Goal: Transaction & Acquisition: Purchase product/service

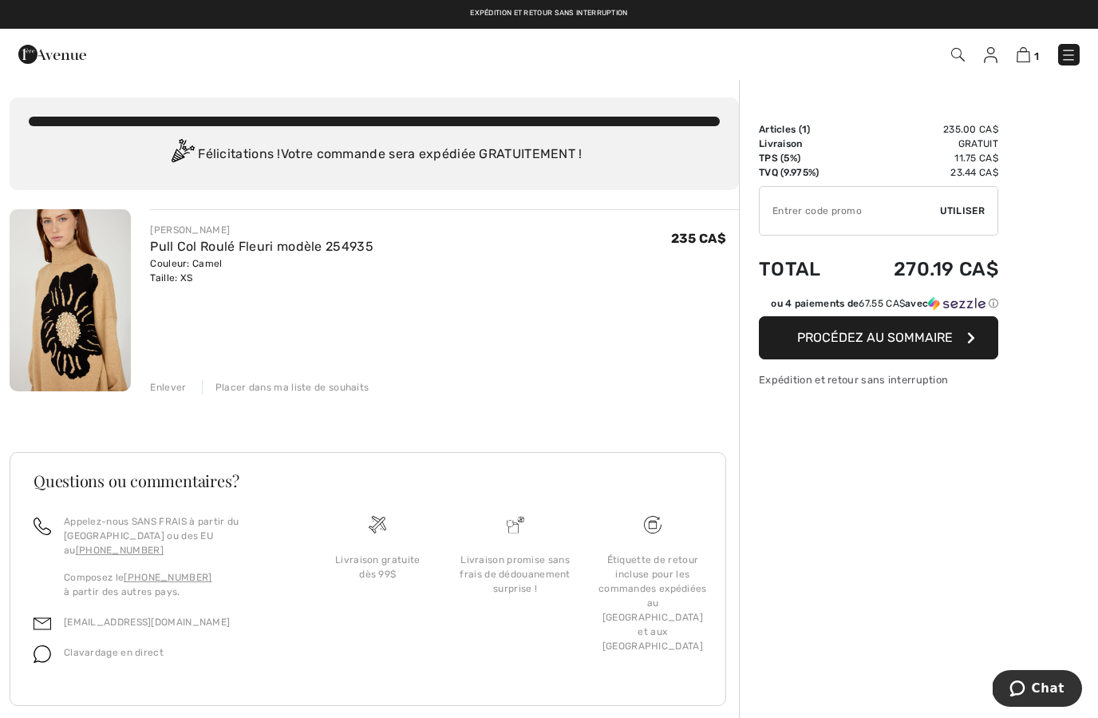
click at [825, 218] on input "TEXT" at bounding box center [850, 211] width 180 height 48
type input "GC005095537"
click at [965, 196] on div "✔ Utiliser Enlever" at bounding box center [878, 210] width 239 height 49
click at [960, 214] on span "Utiliser" at bounding box center [962, 211] width 45 height 14
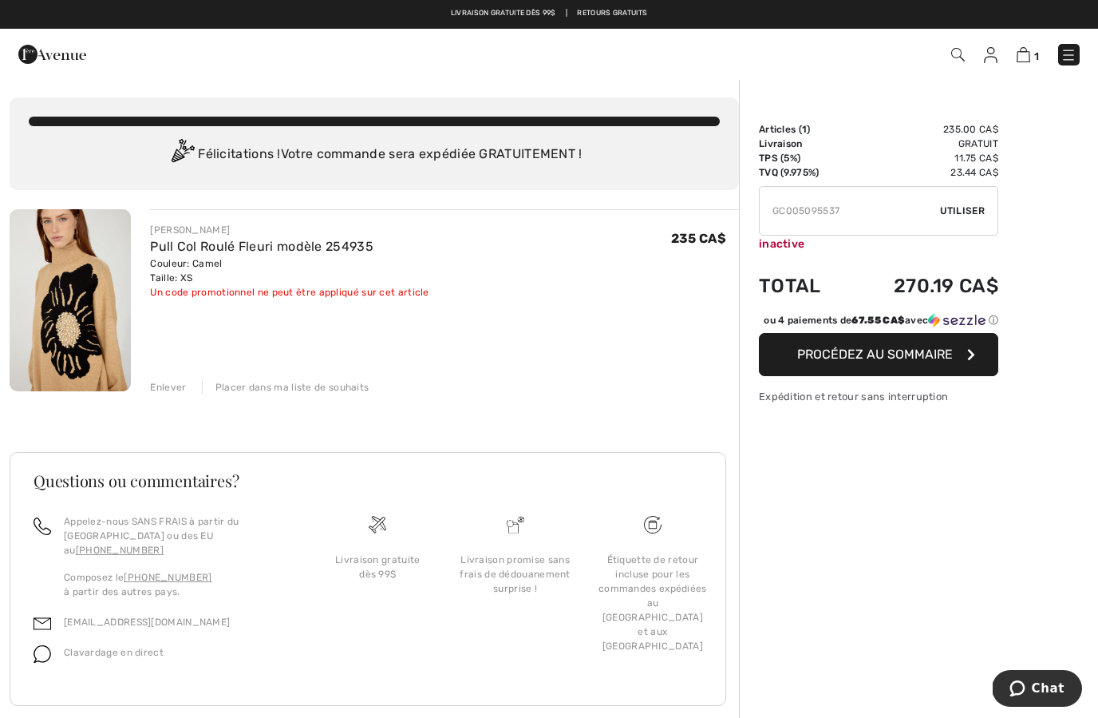
click at [70, 57] on img at bounding box center [52, 54] width 68 height 32
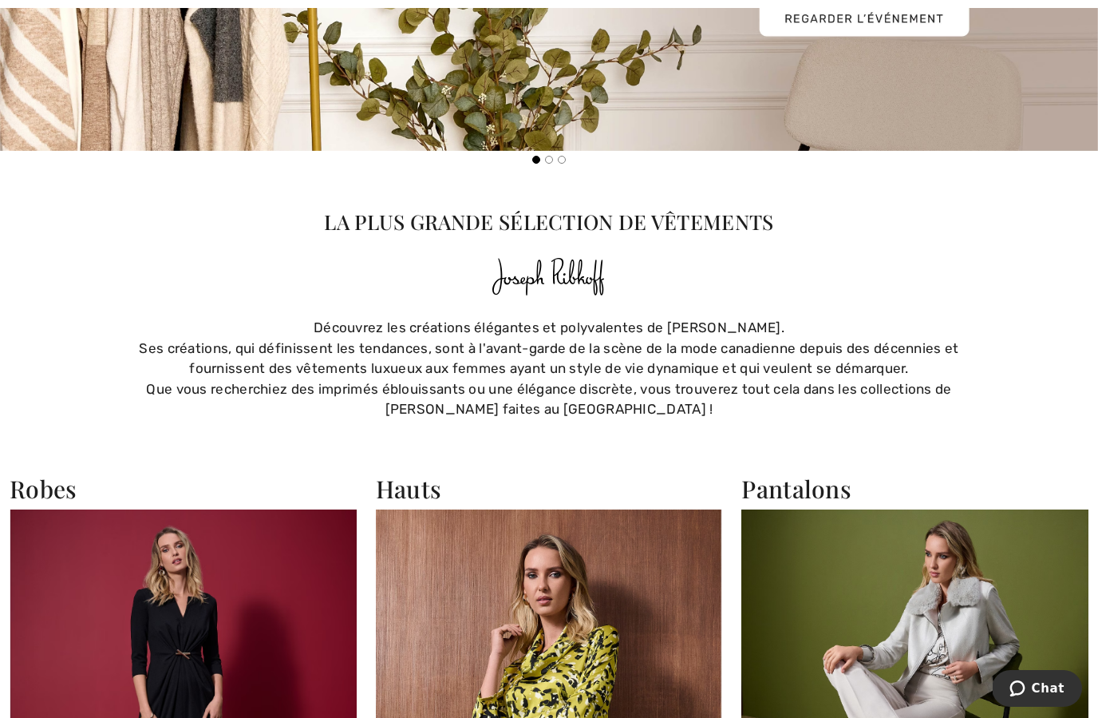
scroll to position [2421, 0]
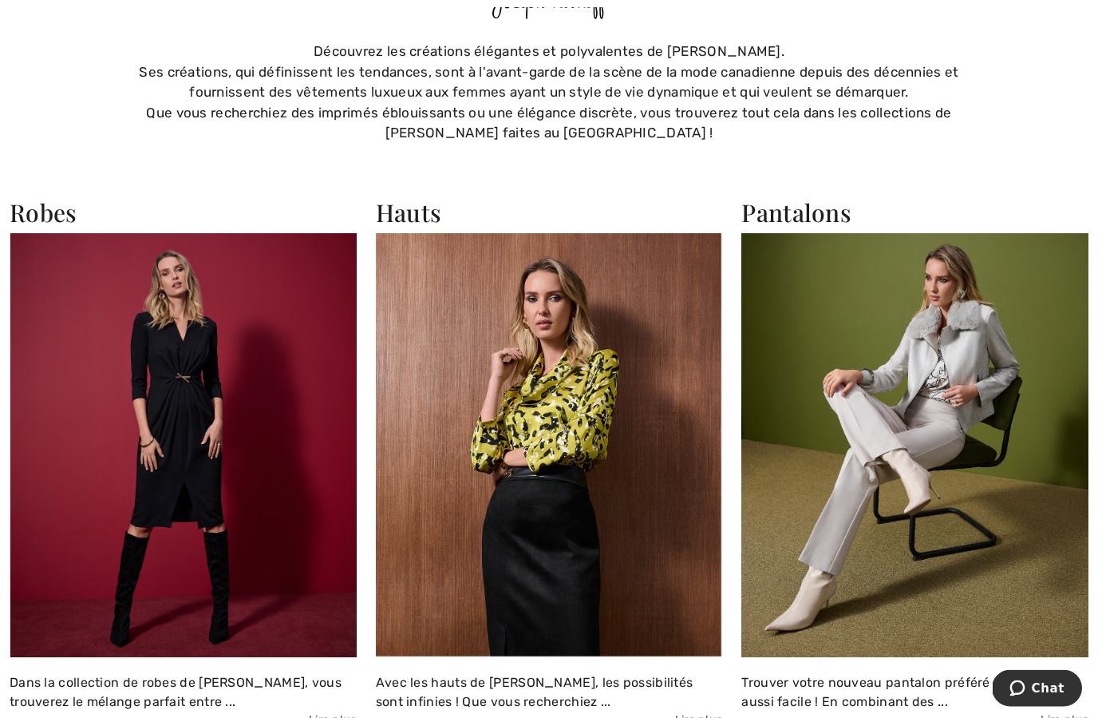
click at [492, 471] on img at bounding box center [549, 446] width 347 height 424
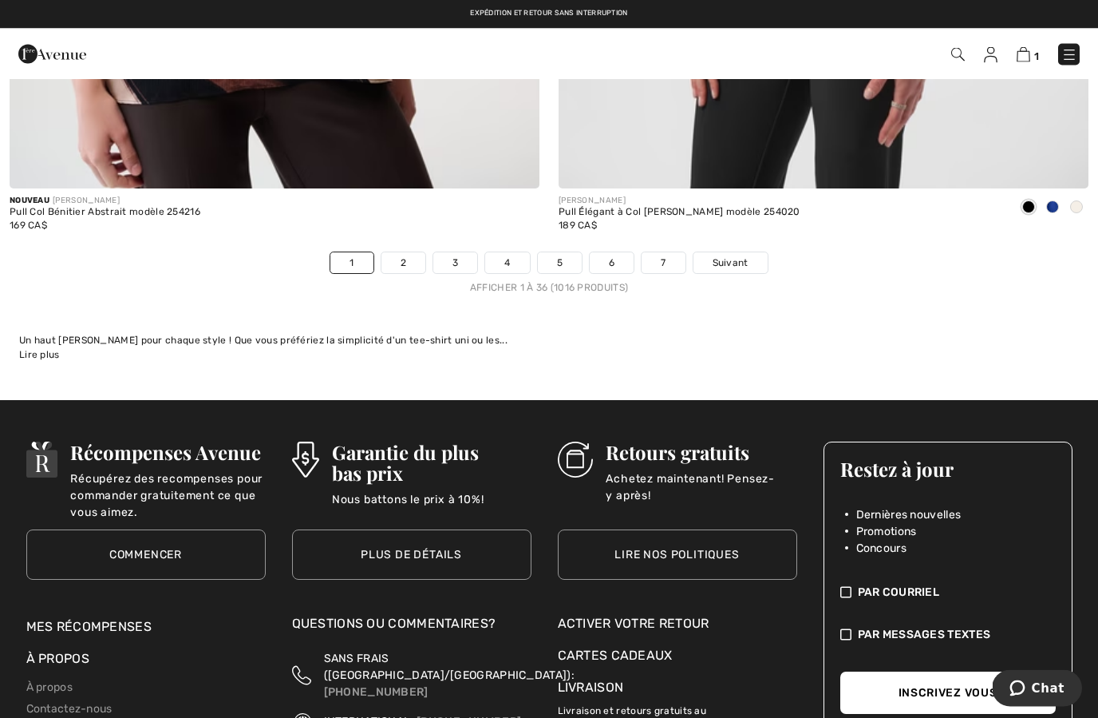
scroll to position [15840, 0]
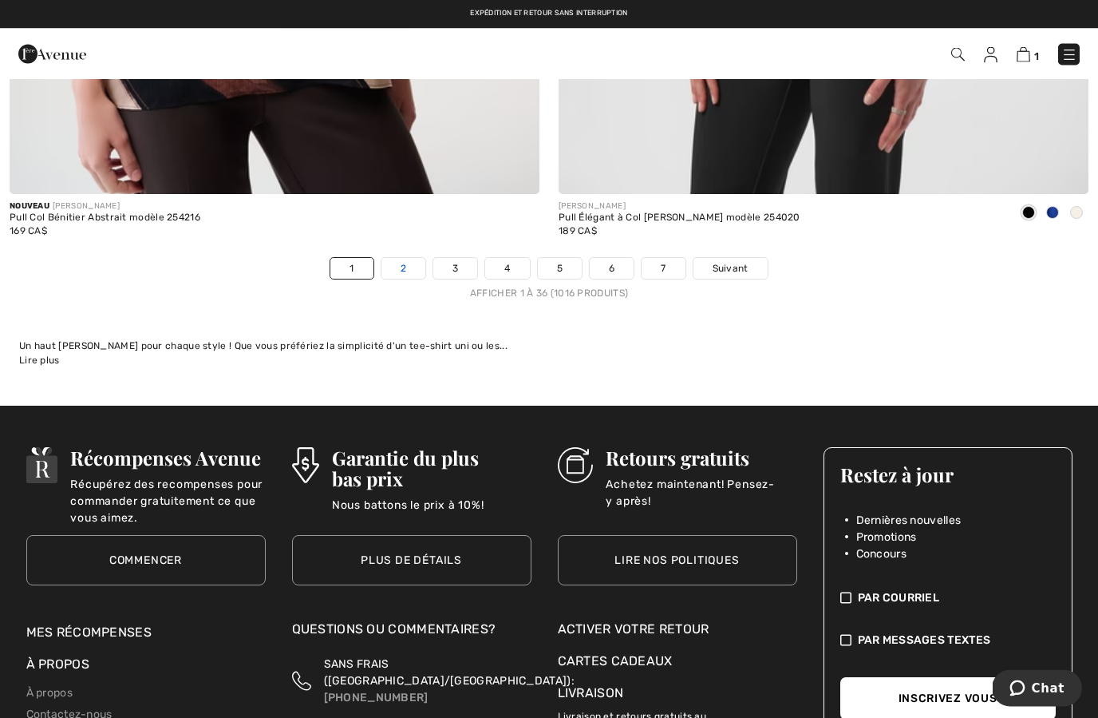
click at [395, 259] on link "2" at bounding box center [404, 269] width 44 height 21
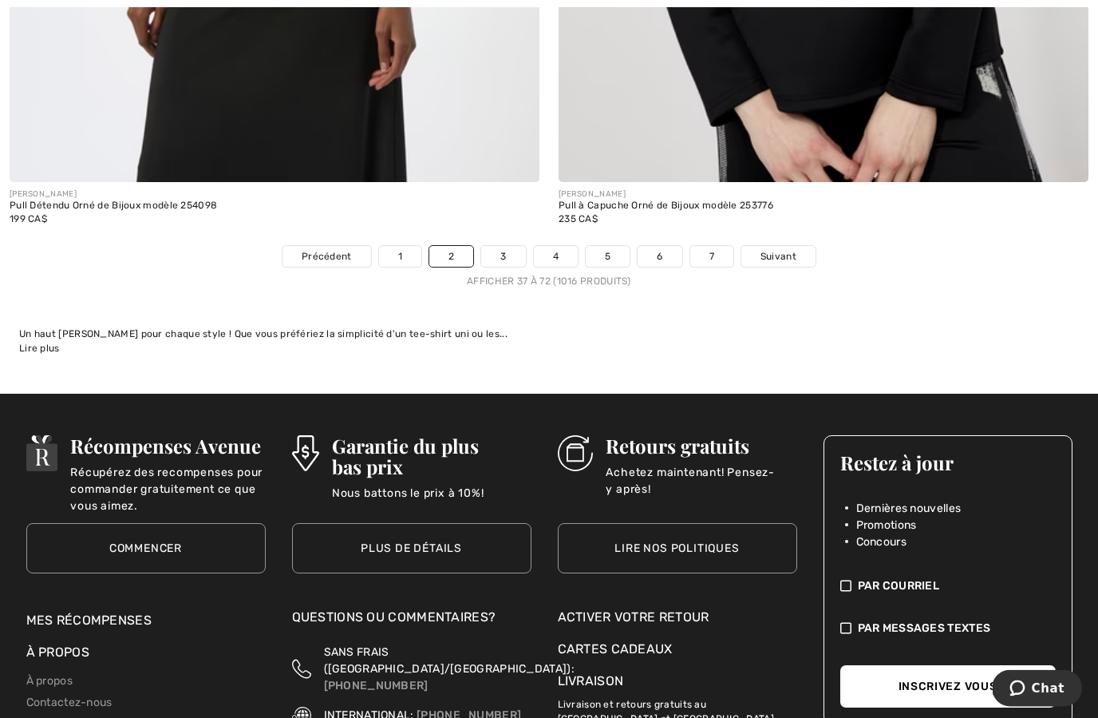
scroll to position [15853, 0]
click at [508, 246] on link "3" at bounding box center [503, 256] width 44 height 21
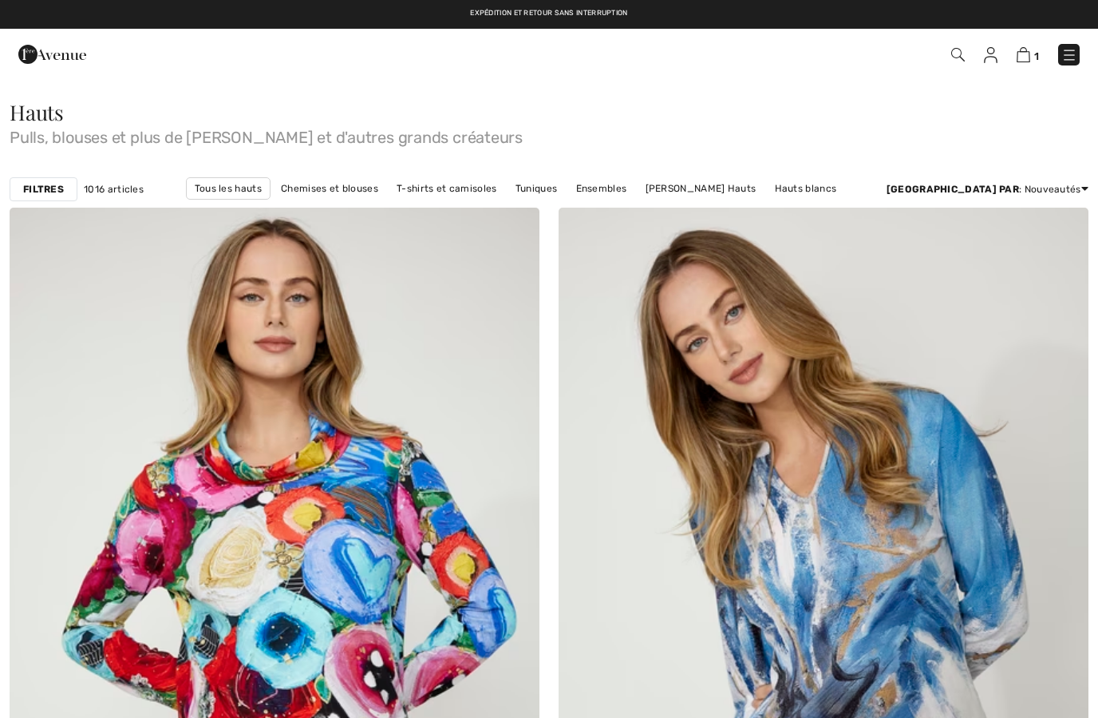
checkbox input "true"
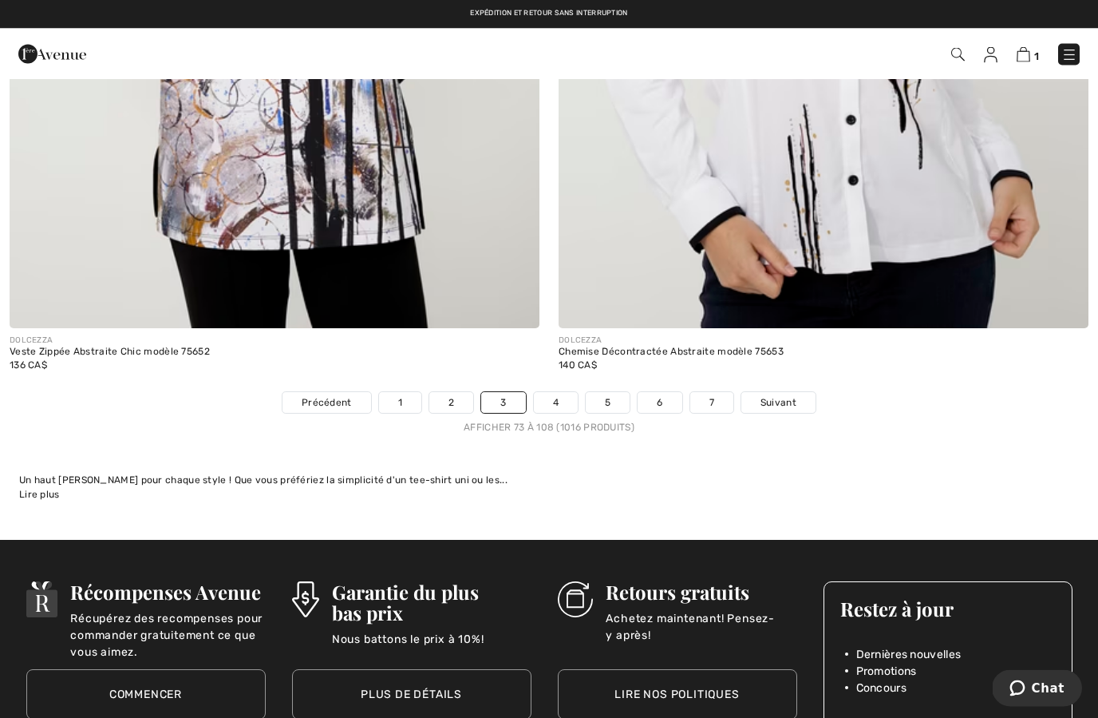
scroll to position [15705, 0]
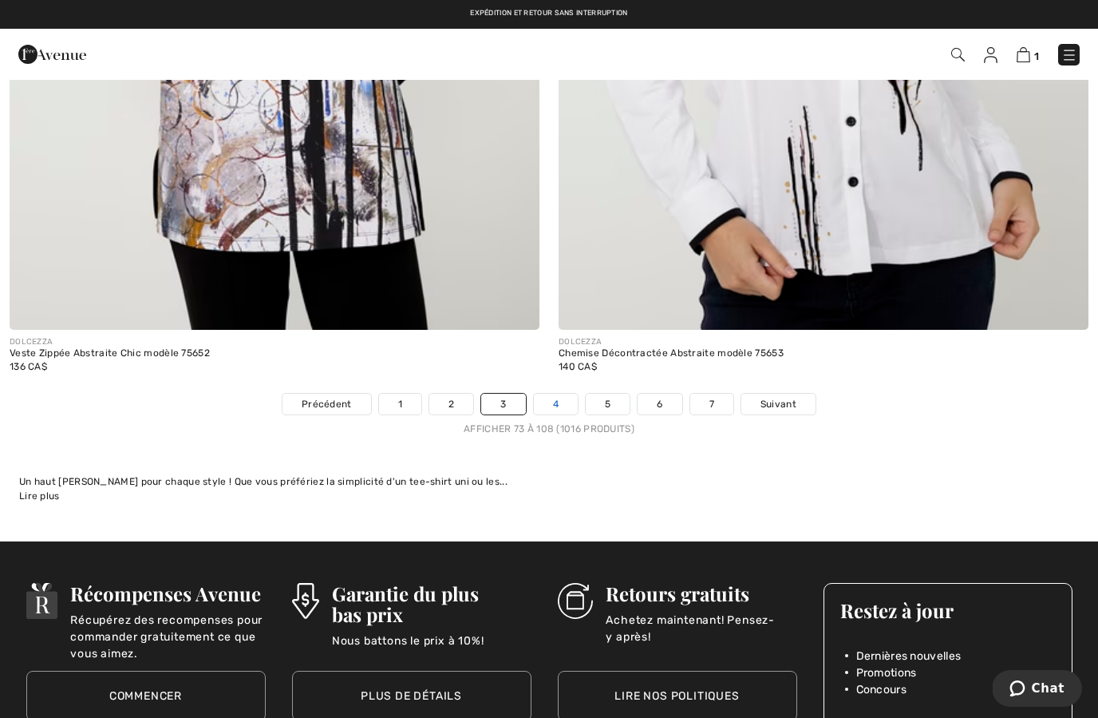
click at [545, 394] on link "4" at bounding box center [556, 404] width 44 height 21
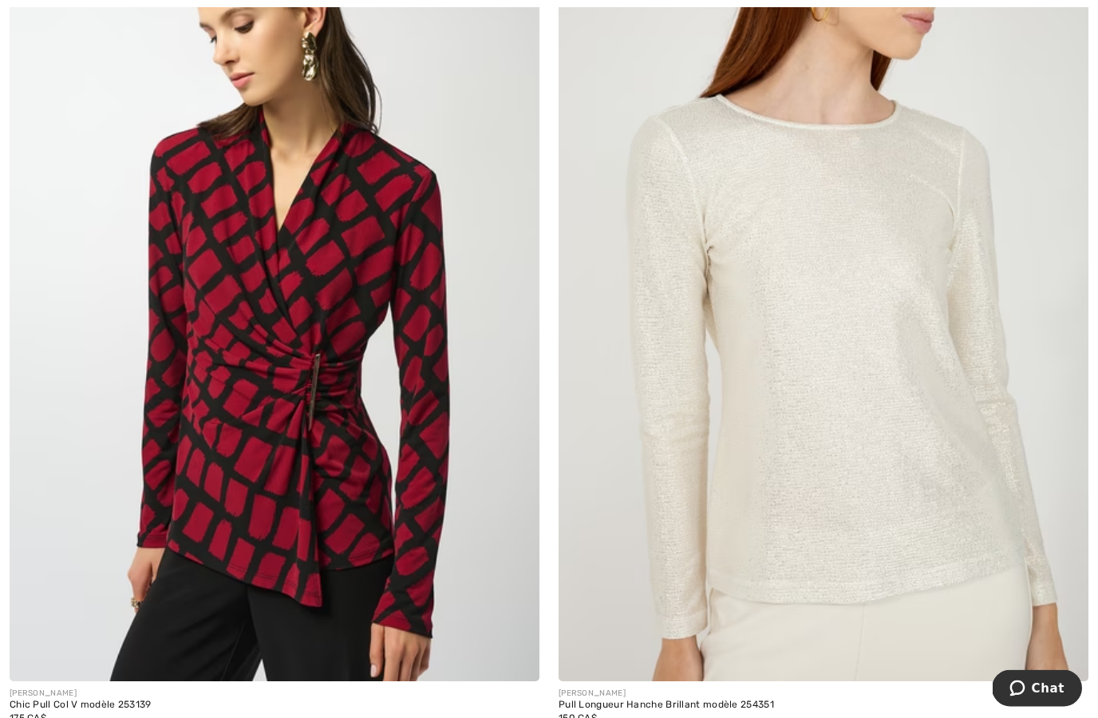
scroll to position [4612, 0]
click at [809, 411] on img at bounding box center [824, 283] width 530 height 795
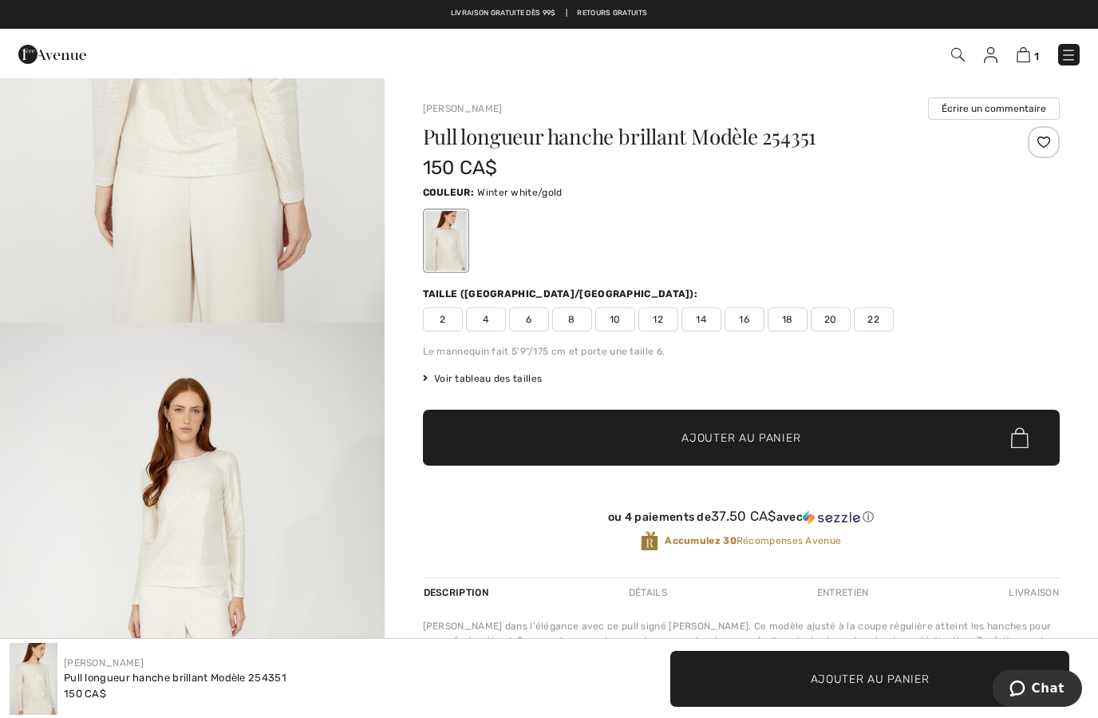
scroll to position [1574, 0]
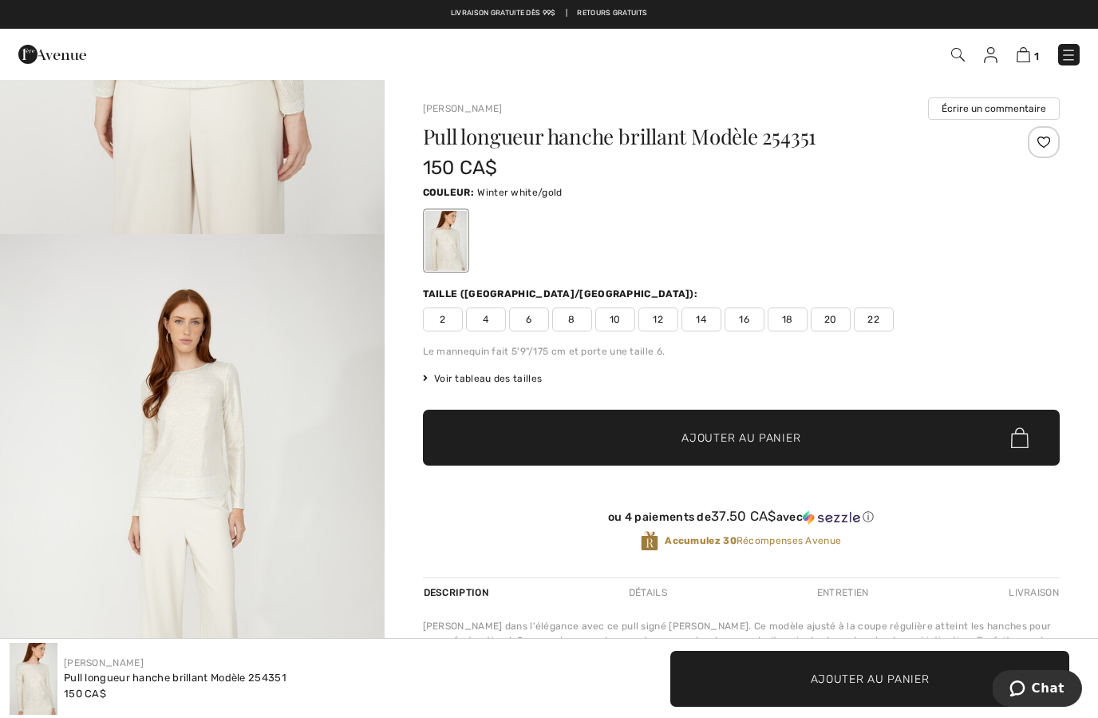
click at [527, 314] on span "6" at bounding box center [529, 319] width 40 height 24
click at [663, 434] on span "✔ Ajouté au panier" at bounding box center [717, 437] width 125 height 17
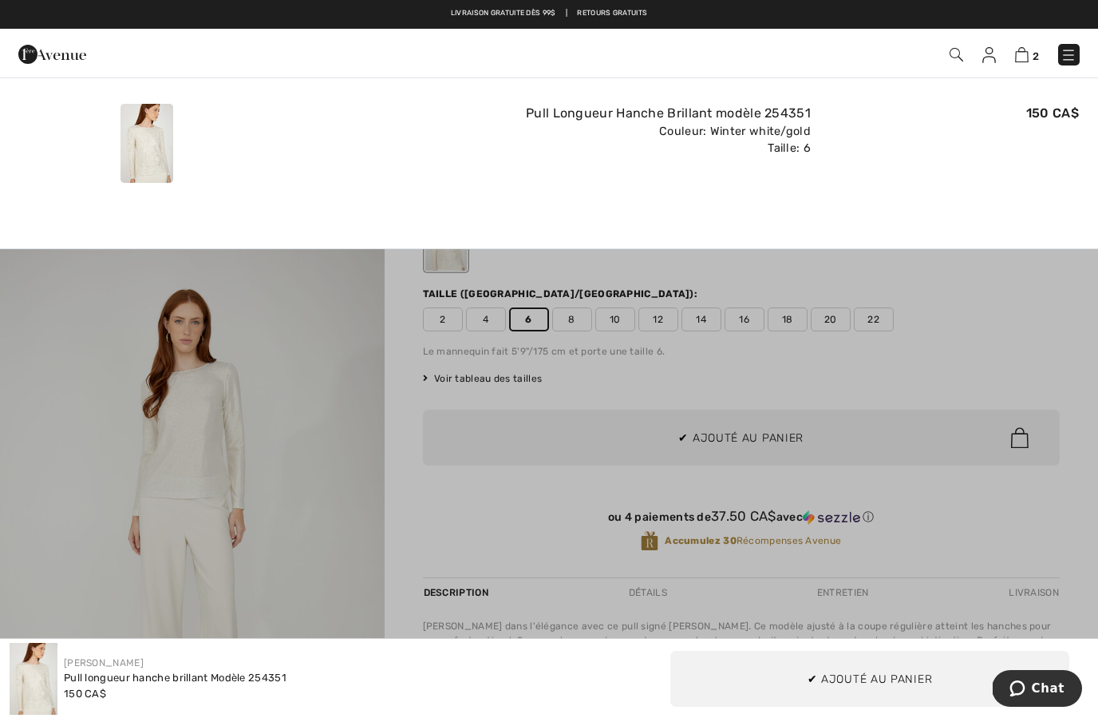
scroll to position [0, 0]
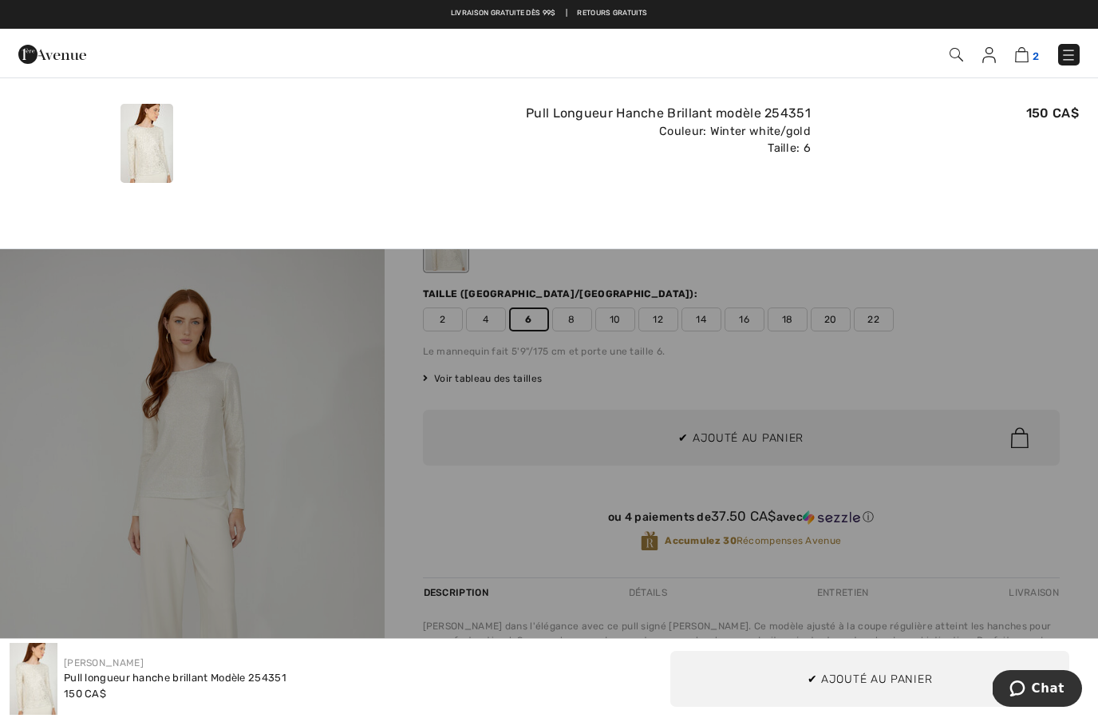
click at [1027, 57] on img at bounding box center [1022, 54] width 14 height 15
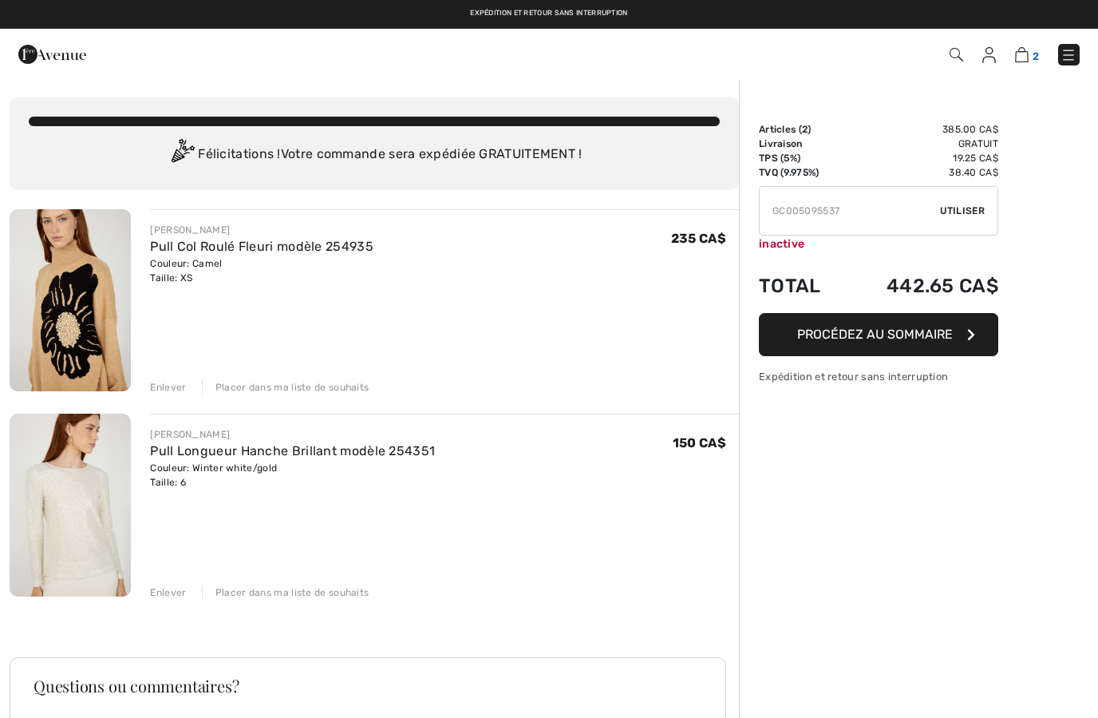
click at [1023, 53] on img at bounding box center [1022, 54] width 14 height 15
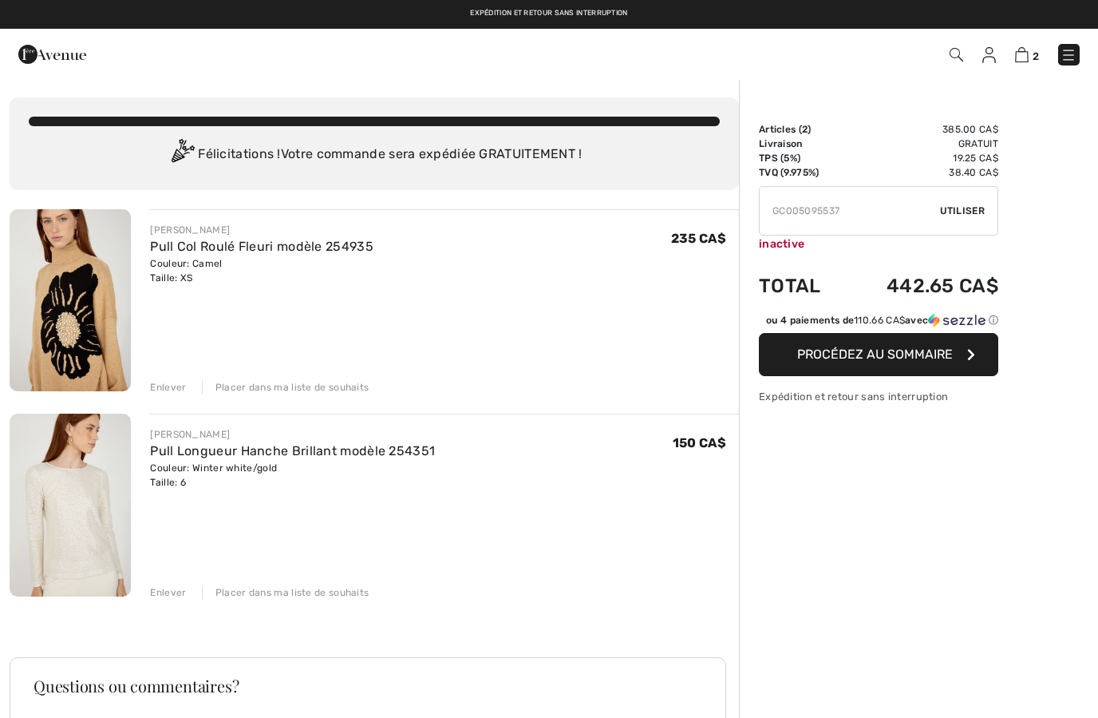
click at [960, 211] on span "Utiliser" at bounding box center [962, 211] width 45 height 14
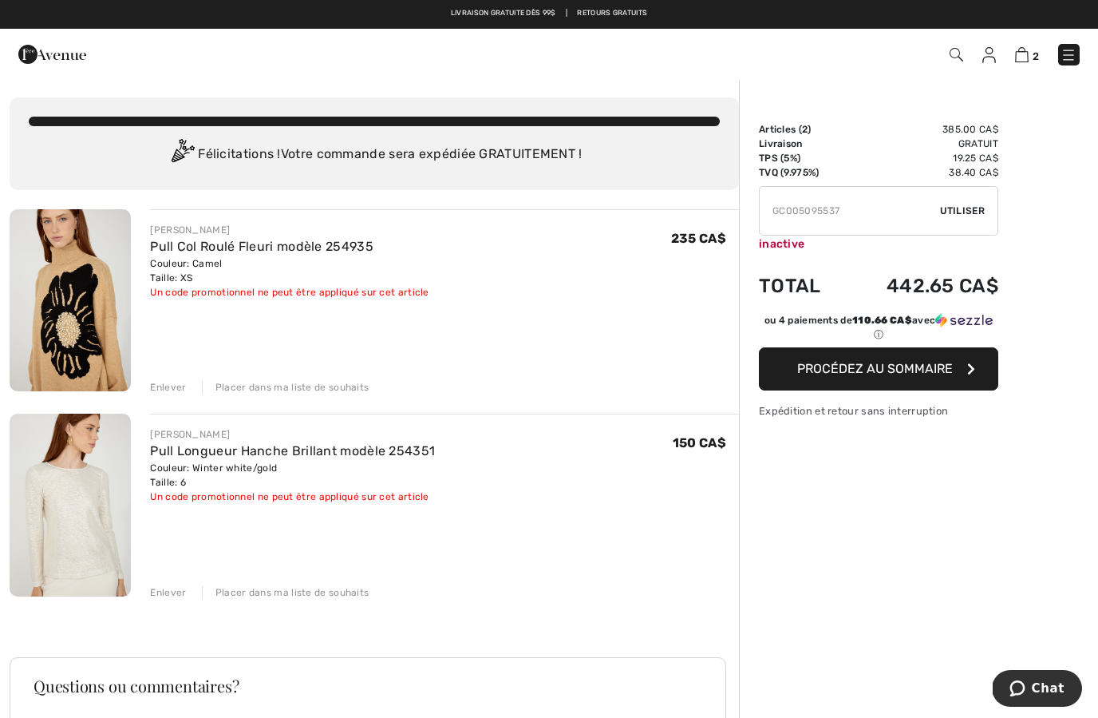
click at [850, 206] on input "TEXT" at bounding box center [850, 211] width 180 height 48
click at [940, 209] on input "TEXT" at bounding box center [850, 211] width 180 height 48
type input "GC005064291"
click at [967, 216] on span "Utiliser" at bounding box center [962, 211] width 45 height 14
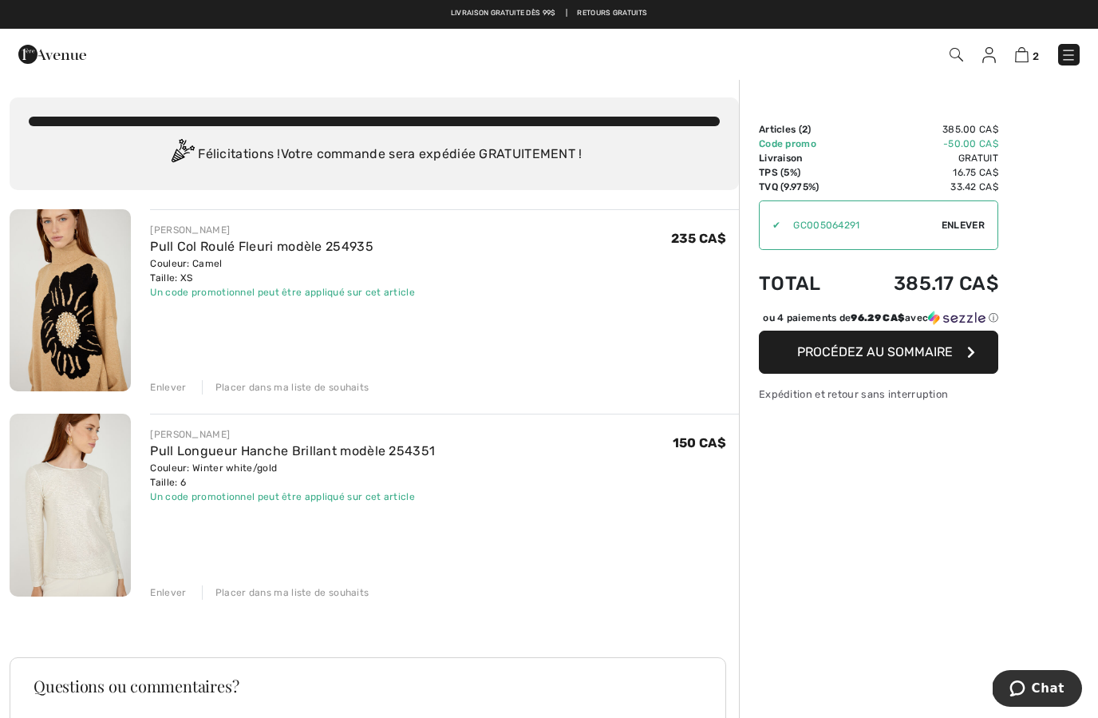
click at [936, 359] on span "Procédez au sommaire" at bounding box center [875, 351] width 156 height 15
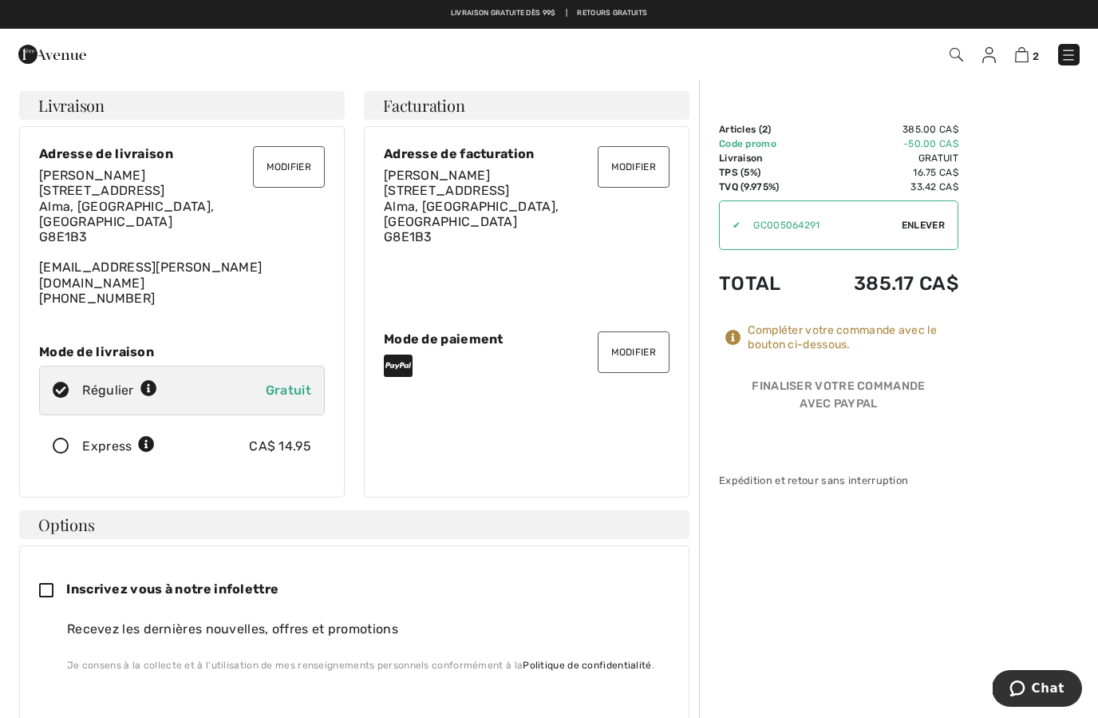
click at [826, 415] on div "Finaliser votre commande avec PayPal" at bounding box center [838, 398] width 239 height 41
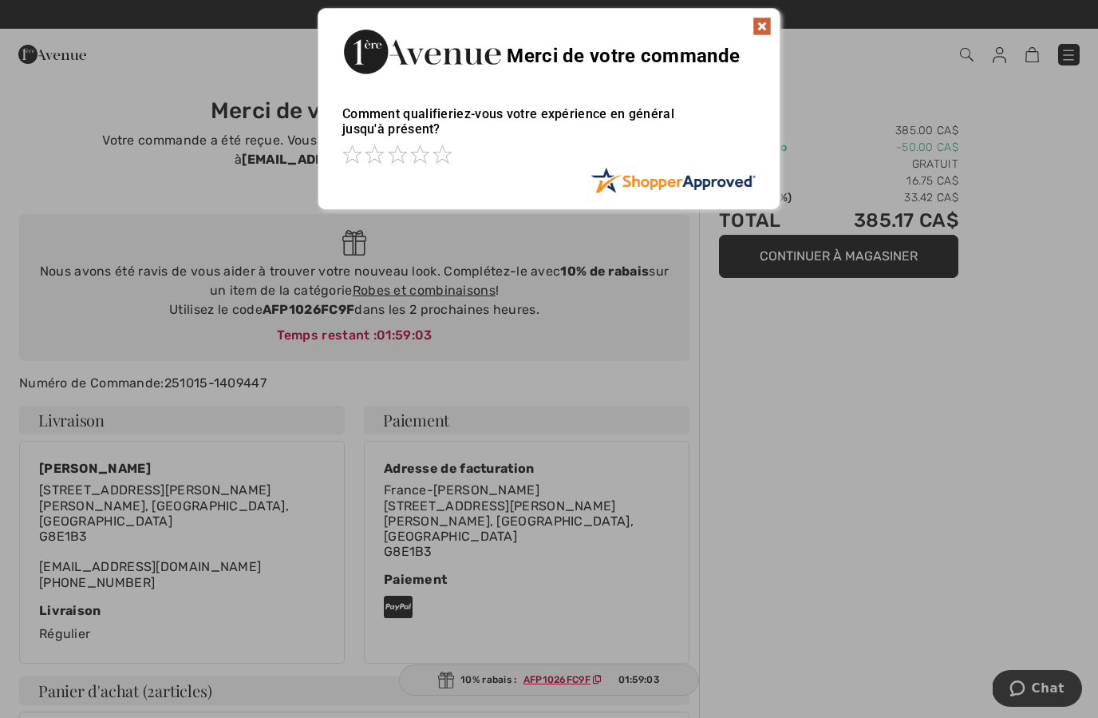
click at [754, 25] on img at bounding box center [762, 26] width 19 height 19
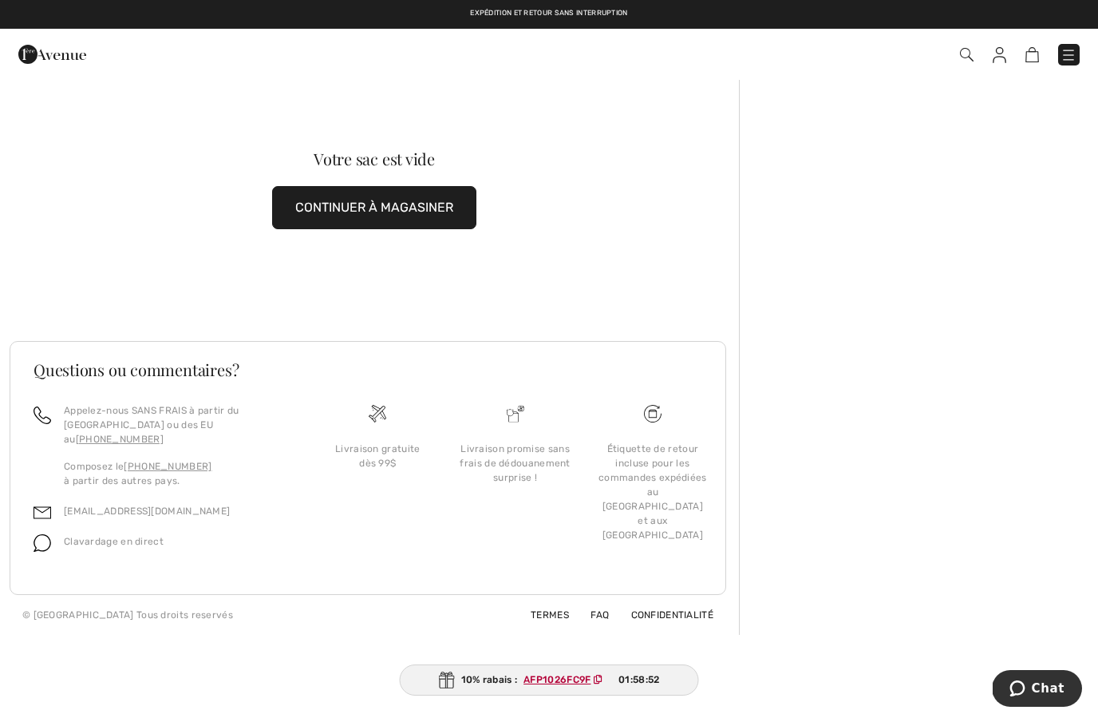
click at [371, 204] on button "CONTINUER À MAGASINER" at bounding box center [374, 207] width 204 height 43
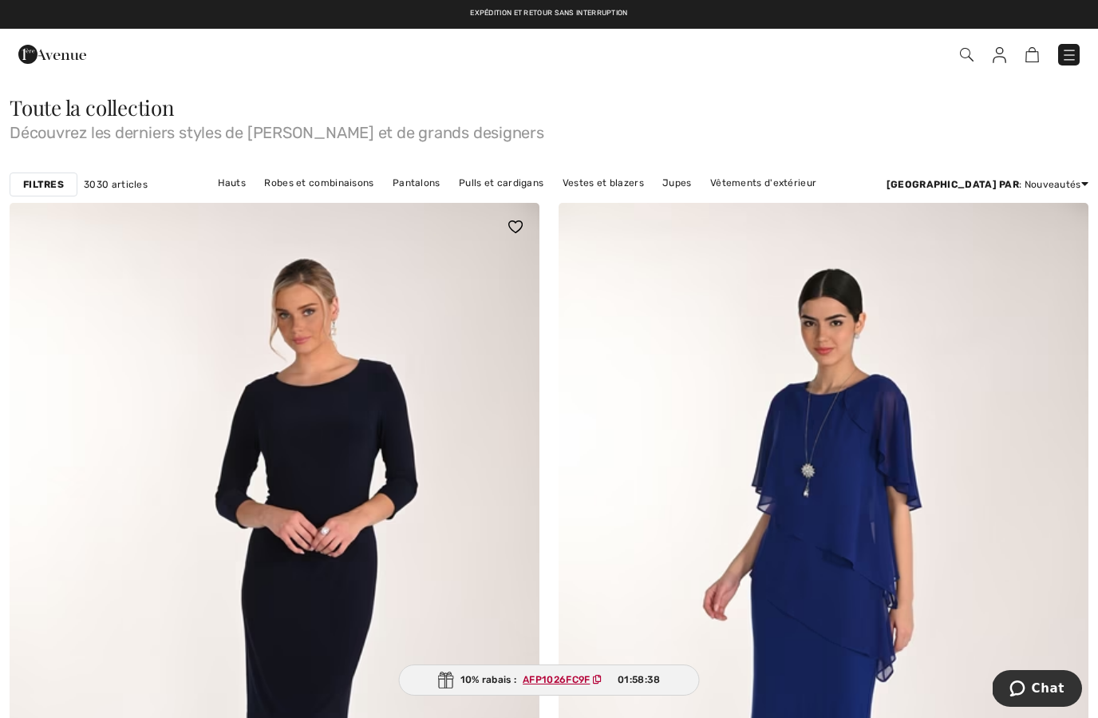
click at [333, 638] on img at bounding box center [275, 600] width 530 height 795
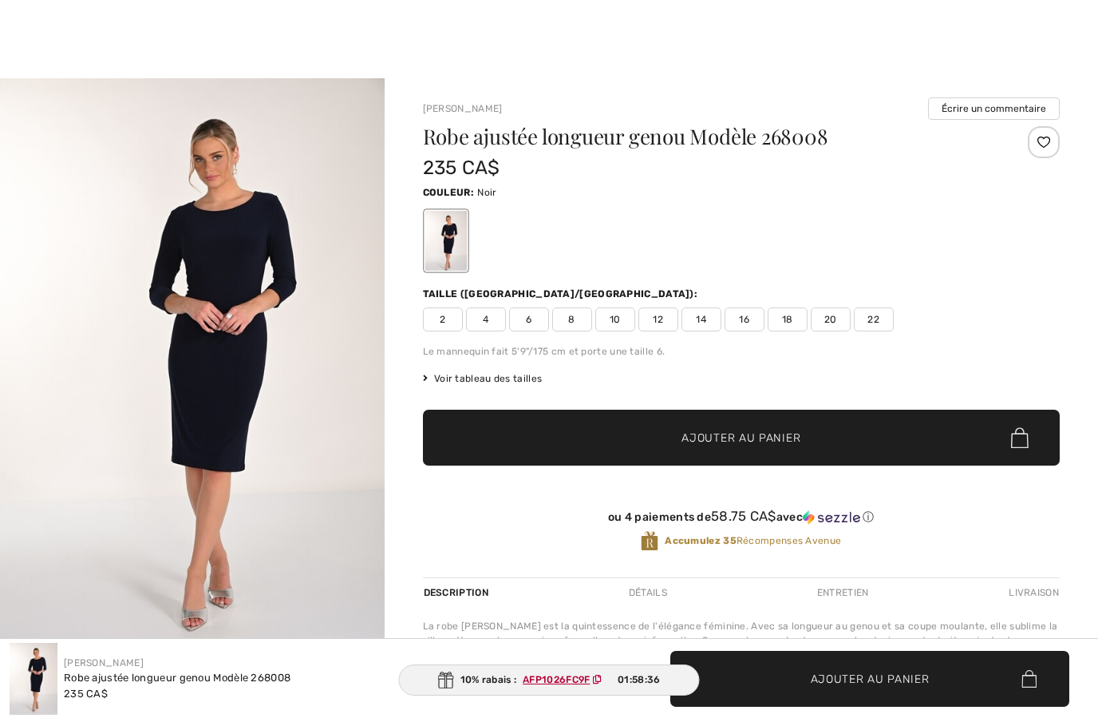
checkbox input "true"
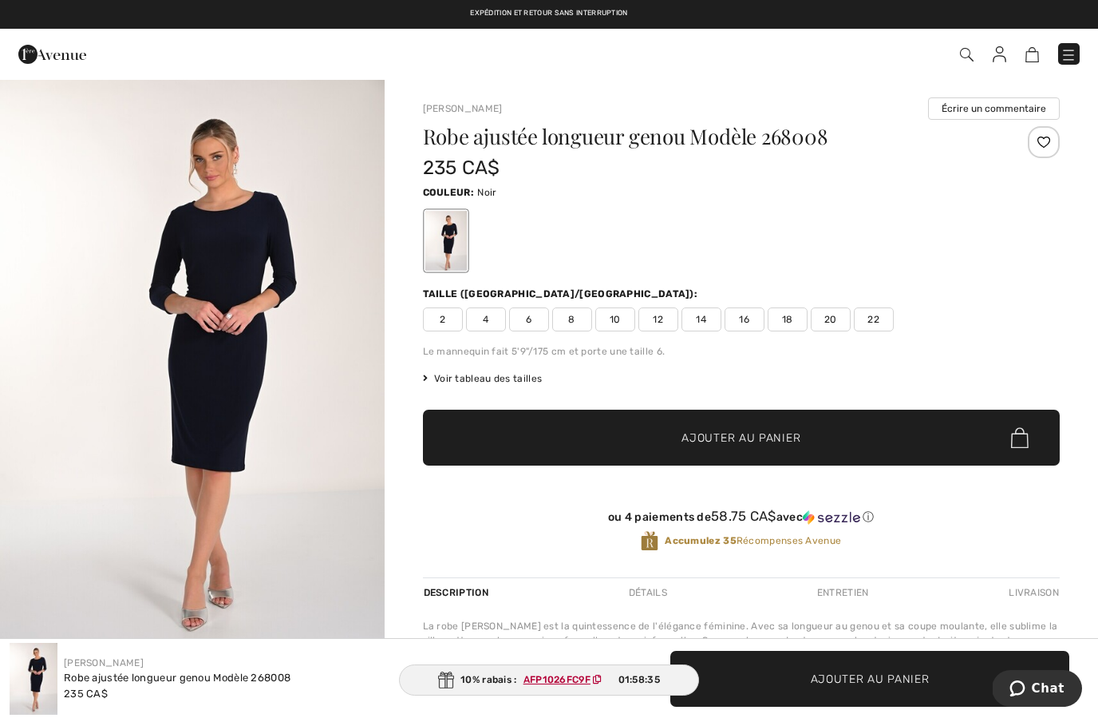
click at [101, 598] on img "1 / 2" at bounding box center [192, 366] width 385 height 576
click at [536, 314] on span "6" at bounding box center [529, 319] width 40 height 24
click at [594, 437] on span "✔ Ajouté au panier Ajouter au panier" at bounding box center [741, 438] width 637 height 56
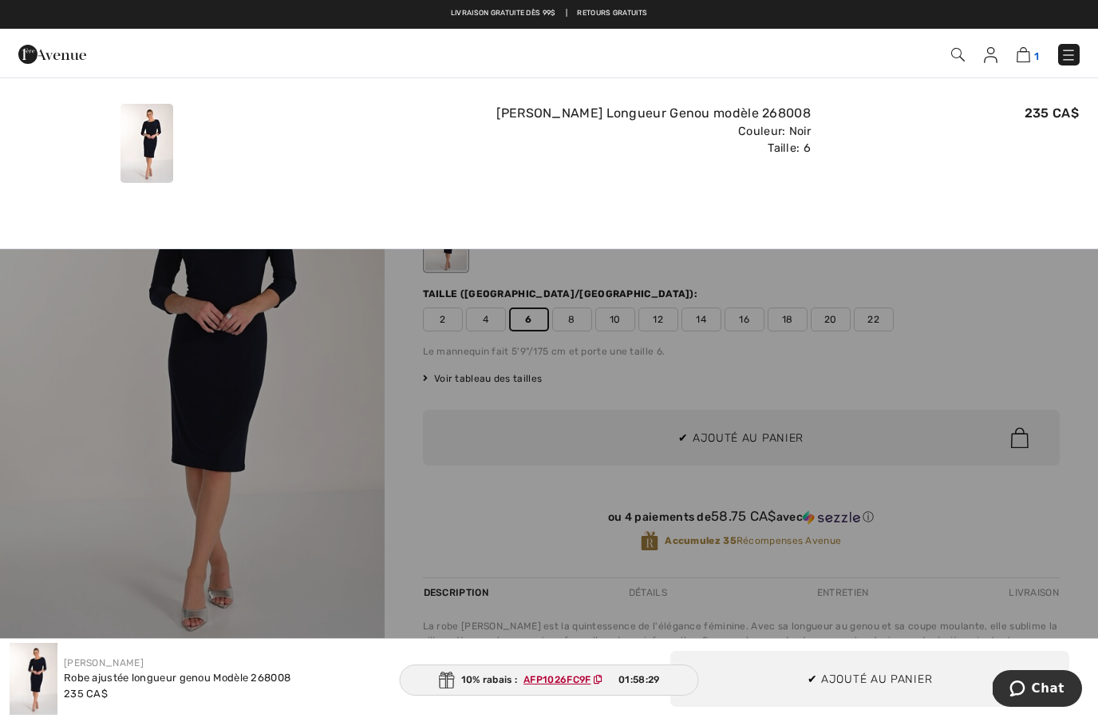
click at [1019, 57] on img at bounding box center [1024, 54] width 14 height 15
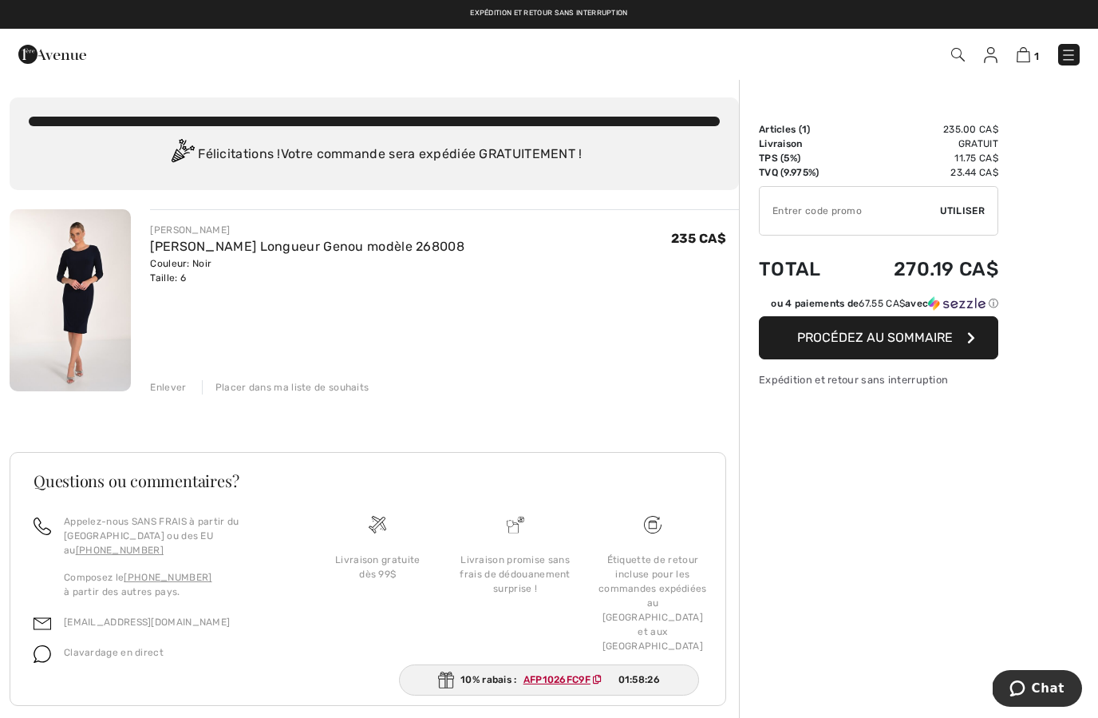
click at [838, 196] on input "TEXT" at bounding box center [850, 211] width 180 height 48
click at [967, 214] on span "Utiliser" at bounding box center [962, 211] width 45 height 14
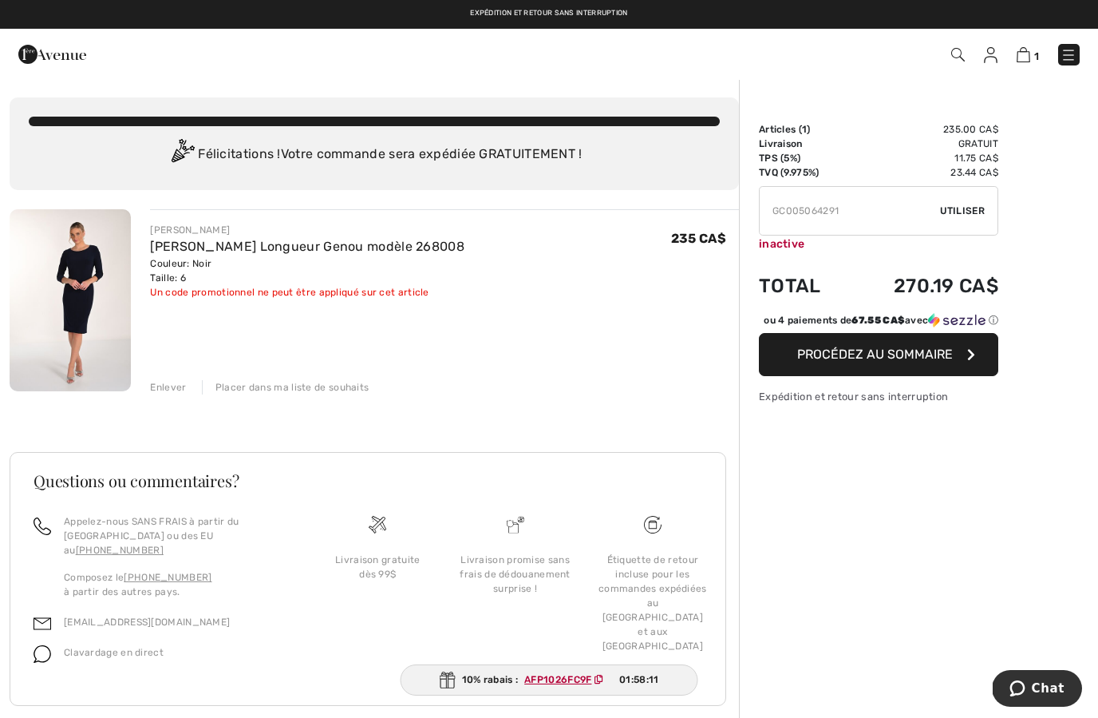
click at [865, 217] on input "TEXT" at bounding box center [850, 211] width 180 height 48
type input "GC005095537"
click at [959, 218] on div "✔ Utiliser Enlever" at bounding box center [878, 210] width 239 height 49
click at [969, 208] on span "Utiliser" at bounding box center [962, 211] width 45 height 14
